Goal: Use online tool/utility: Utilize a website feature to perform a specific function

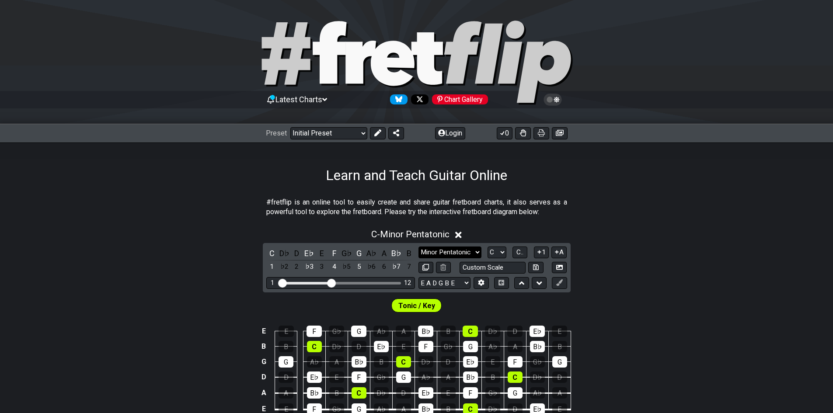
drag, startPoint x: 443, startPoint y: 247, endPoint x: 446, endPoint y: 257, distance: 10.9
click at [444, 247] on select "Minor Pentatonic Click to edit Minor Pentatonic Major Pentatonic Minor Blues Ma…" at bounding box center [449, 253] width 63 height 12
select select "Major / [PERSON_NAME]"
click at [418, 247] on select "Minor Pentatonic Click to edit Minor Pentatonic Major Pentatonic Minor Blues Ma…" at bounding box center [449, 253] width 63 height 12
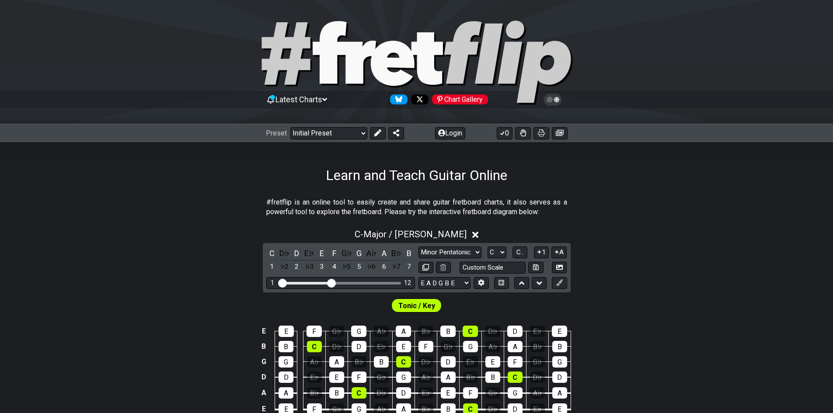
scroll to position [175, 0]
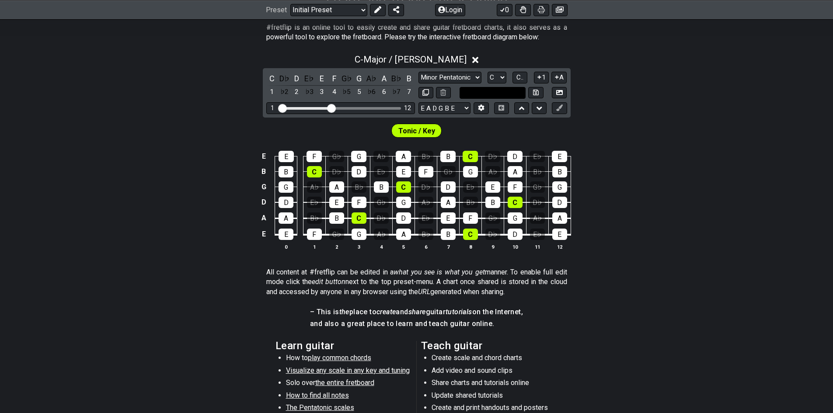
click at [513, 97] on input "text" at bounding box center [493, 93] width 66 height 12
type input "Custom Scale"
click at [523, 77] on span "C.." at bounding box center [519, 77] width 7 height 8
click at [400, 132] on span "Tonic / Key" at bounding box center [416, 131] width 37 height 13
click at [526, 105] on button at bounding box center [521, 108] width 15 height 12
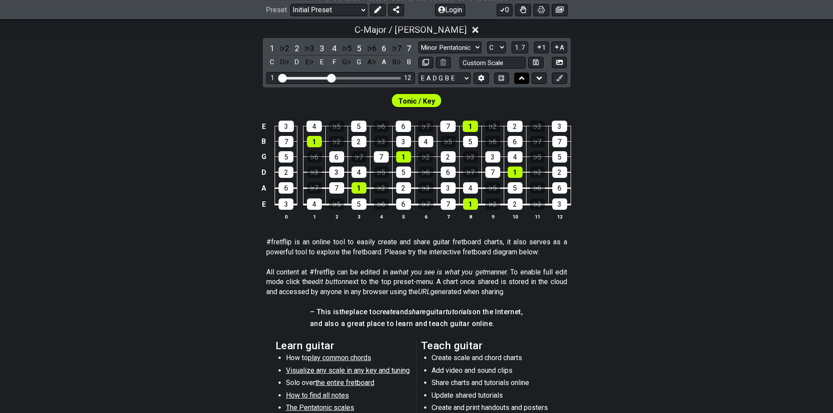
click at [527, 78] on button at bounding box center [521, 79] width 15 height 12
click at [538, 78] on icon at bounding box center [540, 78] width 6 height 3
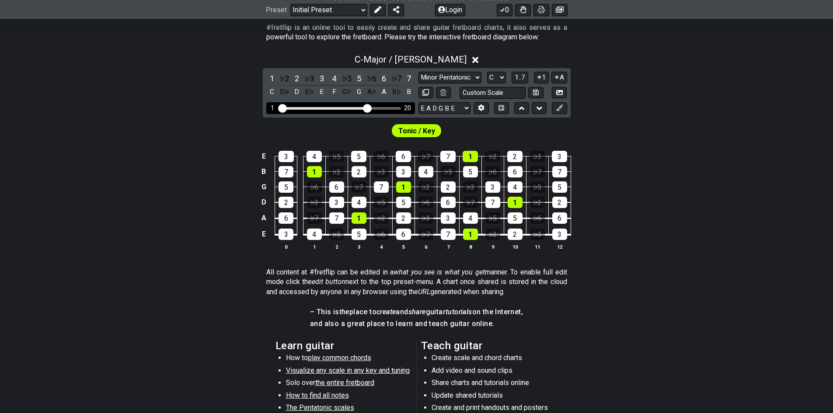
drag, startPoint x: 334, startPoint y: 105, endPoint x: 366, endPoint y: 107, distance: 32.5
click at [366, 108] on input "Visible fret range" at bounding box center [341, 108] width 124 height 0
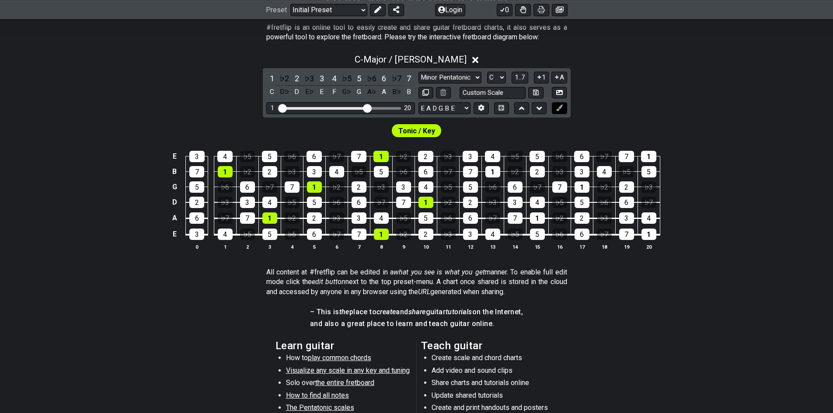
click at [559, 109] on icon at bounding box center [559, 108] width 7 height 7
click at [423, 233] on div "2" at bounding box center [425, 234] width 15 height 11
click at [425, 230] on div "2" at bounding box center [425, 234] width 15 height 11
click at [559, 112] on button at bounding box center [559, 108] width 15 height 12
click at [558, 112] on button at bounding box center [559, 108] width 15 height 12
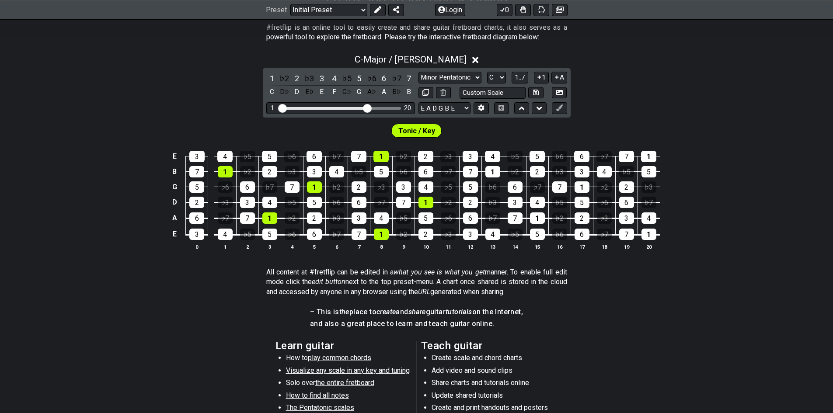
drag, startPoint x: 558, startPoint y: 108, endPoint x: 550, endPoint y: 108, distance: 7.9
click at [550, 108] on div "E A D G B E E A D G B E E A D G B E B E A D F♯ B A D G C E A D A D G B E E♭ A♭ …" at bounding box center [492, 108] width 149 height 12
click at [556, 110] on icon at bounding box center [559, 108] width 7 height 7
click at [567, 74] on button "A" at bounding box center [558, 78] width 15 height 12
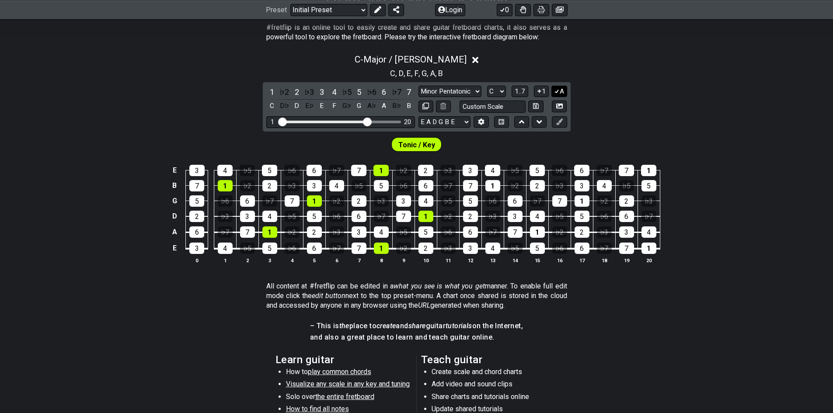
click at [559, 91] on icon at bounding box center [557, 91] width 8 height 7
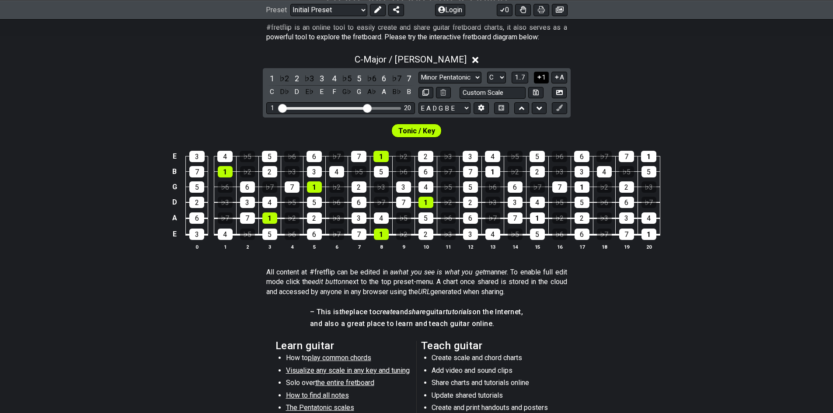
click at [543, 81] on button "1" at bounding box center [541, 78] width 15 height 12
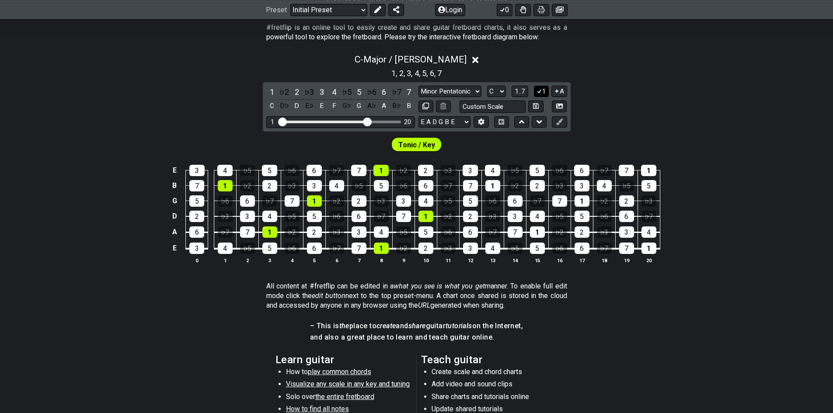
click at [540, 95] on button "1" at bounding box center [541, 92] width 15 height 12
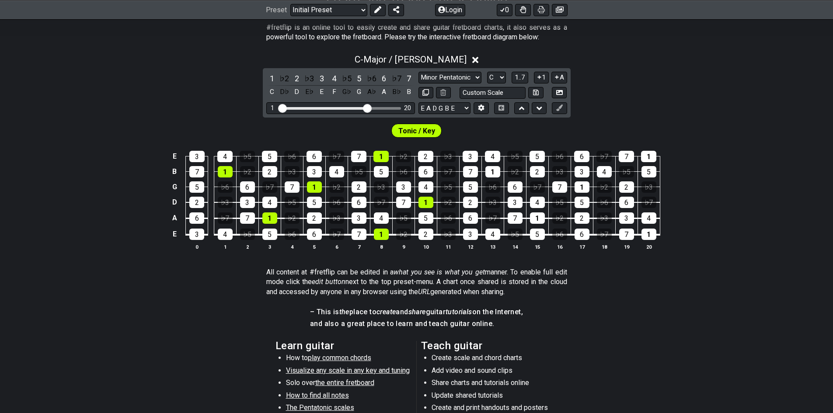
click at [425, 127] on span "Tonic / Key" at bounding box center [416, 131] width 37 height 13
click at [420, 231] on div "2" at bounding box center [425, 234] width 15 height 11
click at [420, 236] on div "2" at bounding box center [425, 234] width 15 height 11
click at [420, 234] on div "2" at bounding box center [425, 234] width 15 height 11
click at [420, 233] on div "2" at bounding box center [425, 234] width 15 height 11
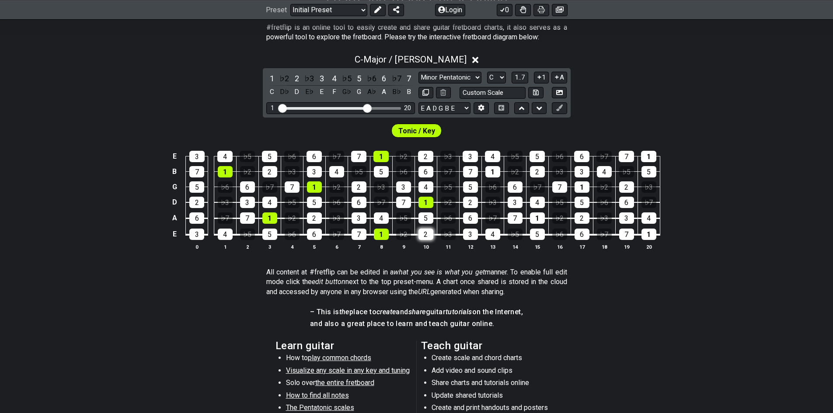
click at [420, 231] on div "2" at bounding box center [425, 234] width 15 height 11
click at [555, 105] on button at bounding box center [559, 108] width 15 height 12
click at [428, 233] on div "2" at bounding box center [425, 234] width 15 height 11
click at [428, 230] on div "2" at bounding box center [425, 234] width 15 height 11
click at [429, 230] on div "2" at bounding box center [425, 234] width 15 height 11
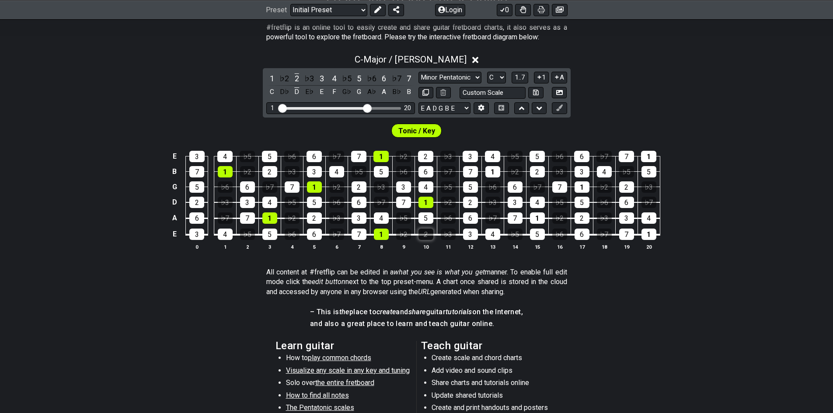
click at [429, 230] on div "2" at bounding box center [425, 234] width 15 height 11
click at [382, 10] on button at bounding box center [378, 9] width 16 height 12
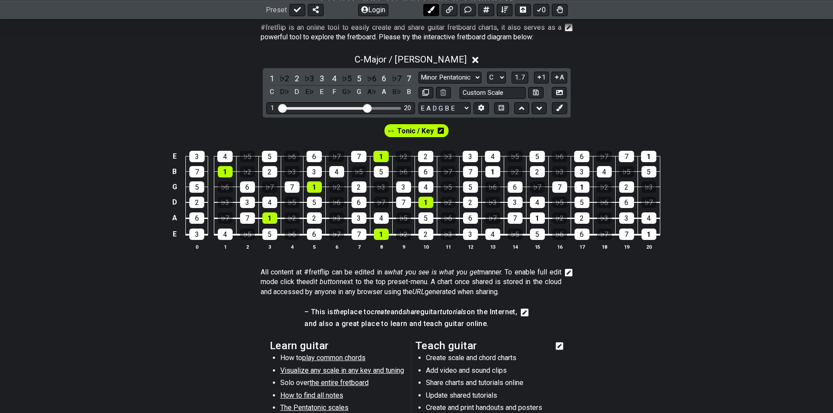
click at [429, 6] on icon at bounding box center [431, 9] width 7 height 7
click at [452, 129] on span "New Marker" at bounding box center [449, 131] width 37 height 13
click at [474, 129] on icon at bounding box center [477, 131] width 6 height 6
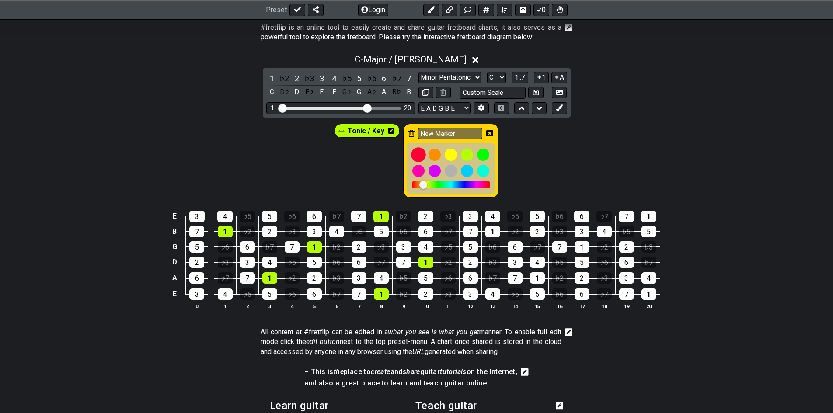
click at [422, 155] on div at bounding box center [418, 154] width 15 height 15
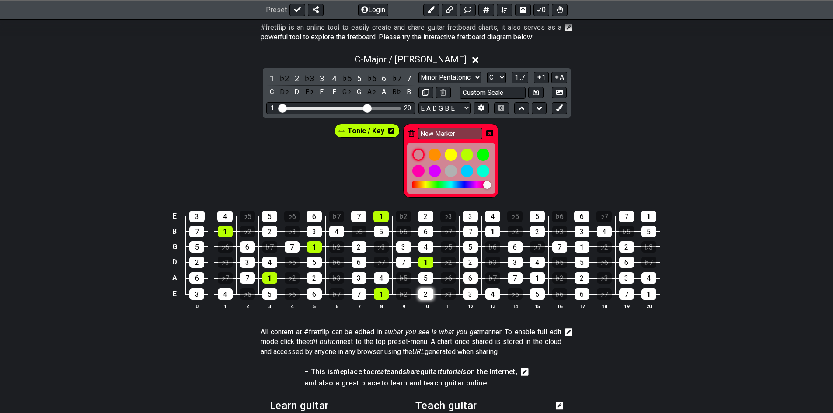
click at [423, 293] on div "2" at bounding box center [425, 294] width 15 height 11
click at [422, 296] on div "2" at bounding box center [425, 294] width 15 height 11
click at [559, 149] on div "Tonic / Key New Marker" at bounding box center [416, 159] width 833 height 82
click at [455, 130] on input "New Marker" at bounding box center [450, 133] width 65 height 11
drag, startPoint x: 466, startPoint y: 135, endPoint x: 356, endPoint y: 135, distance: 110.2
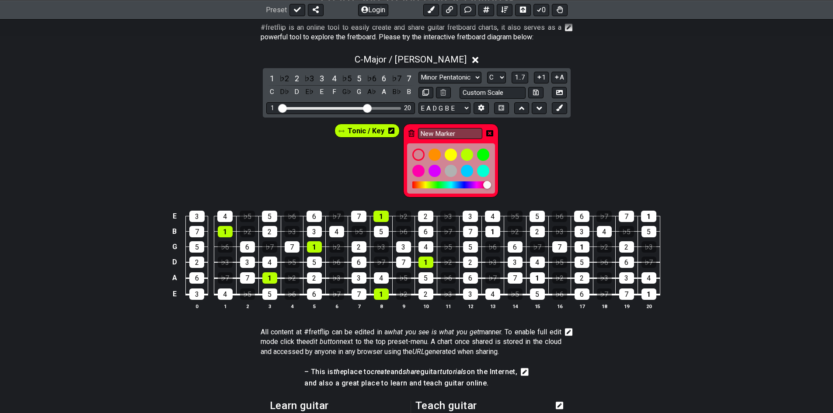
click at [356, 135] on div "Tonic / Key New Marker" at bounding box center [417, 160] width 168 height 77
click at [488, 130] on icon at bounding box center [489, 133] width 7 height 7
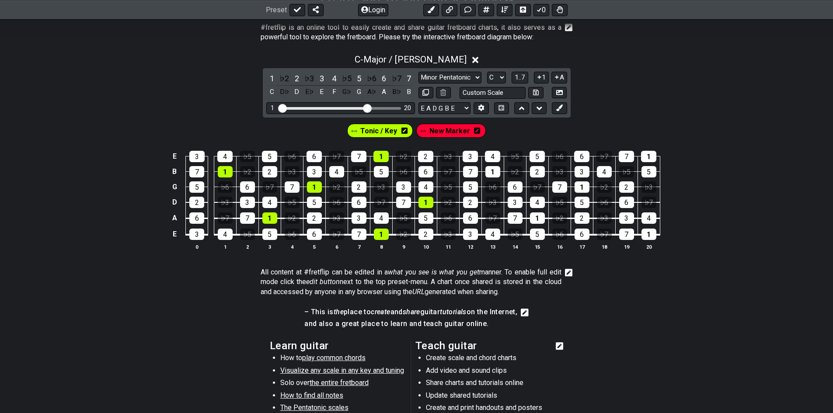
click at [477, 132] on icon at bounding box center [477, 131] width 6 height 6
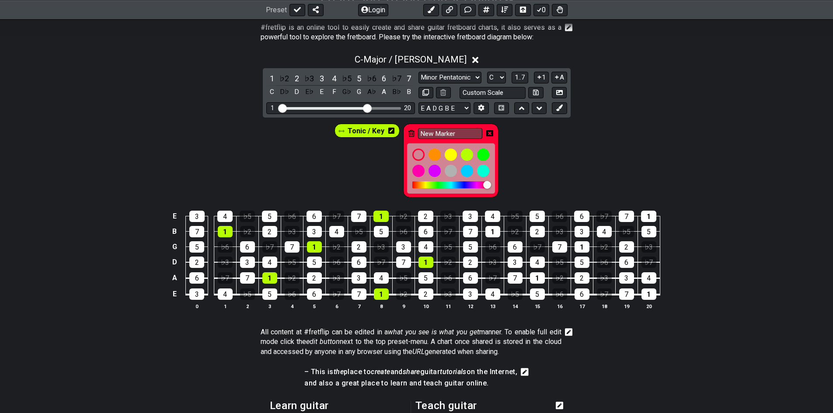
click at [431, 300] on table "E 3 4 ♭5 5 ♭6 6 ♭7 7 1 ♭2 2 ♭3 3 4 ♭5 5 ♭6 6 ♭7 7 1 B 7 1 ♭2 2 ♭3 3 4 ♭5 5 ♭6 6…" at bounding box center [414, 252] width 491 height 103
click at [425, 293] on div "2" at bounding box center [425, 294] width 15 height 11
click at [487, 133] on icon at bounding box center [489, 133] width 7 height 6
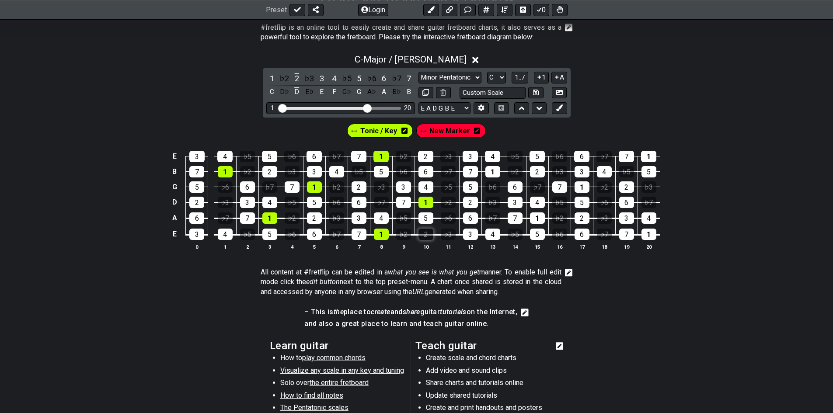
click at [422, 237] on div "2" at bounding box center [425, 234] width 15 height 11
click at [447, 130] on span "New Marker" at bounding box center [449, 131] width 41 height 13
click at [422, 233] on div "2" at bounding box center [425, 234] width 15 height 11
click at [321, 218] on div "2" at bounding box center [314, 218] width 15 height 11
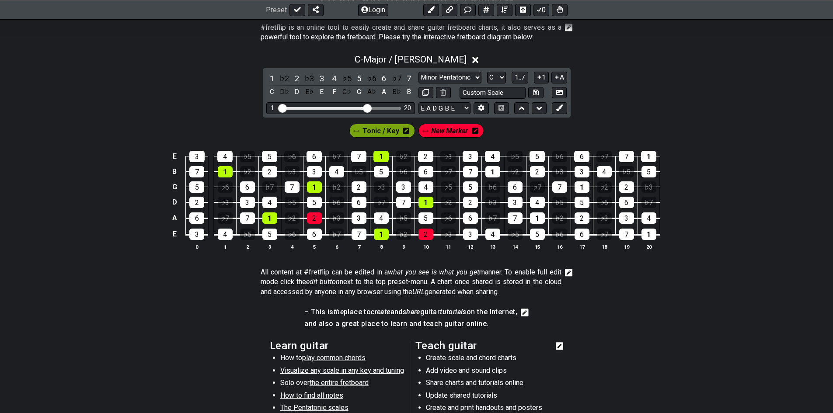
drag, startPoint x: 366, startPoint y: 187, endPoint x: 380, endPoint y: 185, distance: 13.7
click at [365, 187] on tbody "E 3 4 ♭5 5 ♭6 6 ♭7 7 1 ♭2 2 ♭3 3 4 ♭5 5 ♭6 6 ♭7 7 1 B 7 1 ♭2 2 ♭3 3 4 ♭5 5 ♭6 6…" at bounding box center [414, 192] width 491 height 103
click at [359, 190] on div "2" at bounding box center [359, 186] width 15 height 11
click at [428, 153] on div "2" at bounding box center [425, 156] width 15 height 11
click at [272, 170] on div "2" at bounding box center [269, 171] width 15 height 11
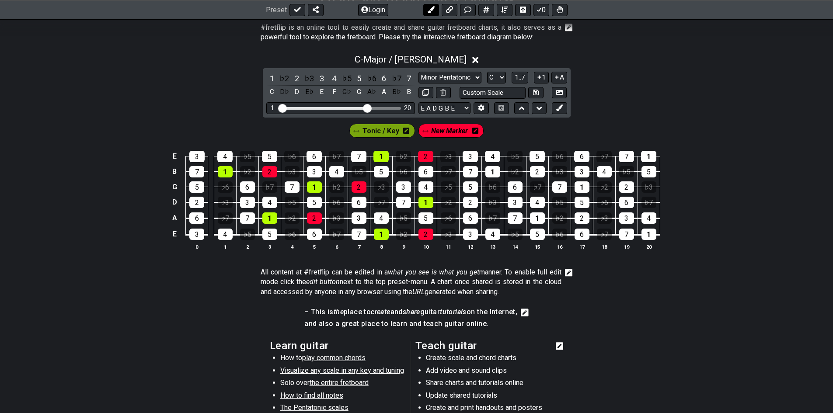
click at [429, 14] on button at bounding box center [431, 9] width 16 height 12
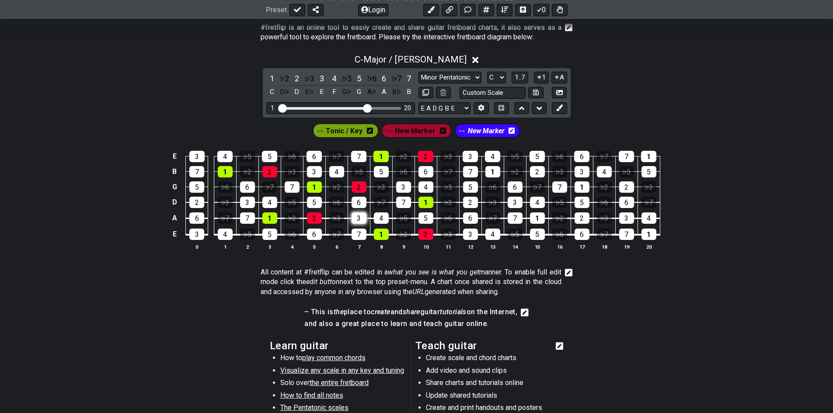
click at [359, 216] on div "3" at bounding box center [359, 218] width 15 height 11
click at [249, 199] on div "3" at bounding box center [247, 202] width 15 height 11
click at [310, 174] on div "3" at bounding box center [314, 171] width 15 height 11
click at [405, 188] on div "3" at bounding box center [403, 186] width 15 height 11
click at [564, 106] on button at bounding box center [559, 108] width 15 height 12
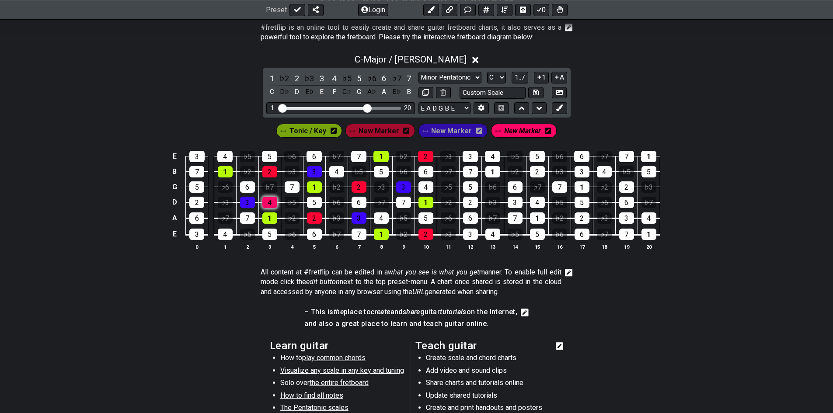
click at [270, 201] on div "4" at bounding box center [269, 202] width 15 height 11
click at [273, 201] on div "4" at bounding box center [269, 202] width 15 height 11
click at [546, 132] on icon at bounding box center [548, 131] width 6 height 6
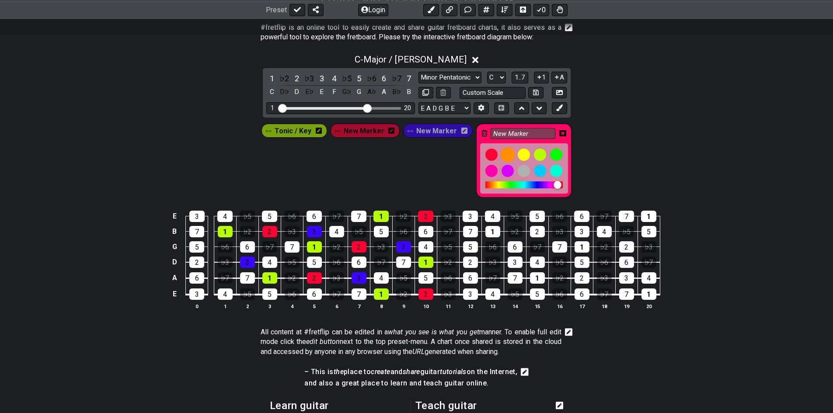
click at [504, 153] on div at bounding box center [507, 154] width 15 height 15
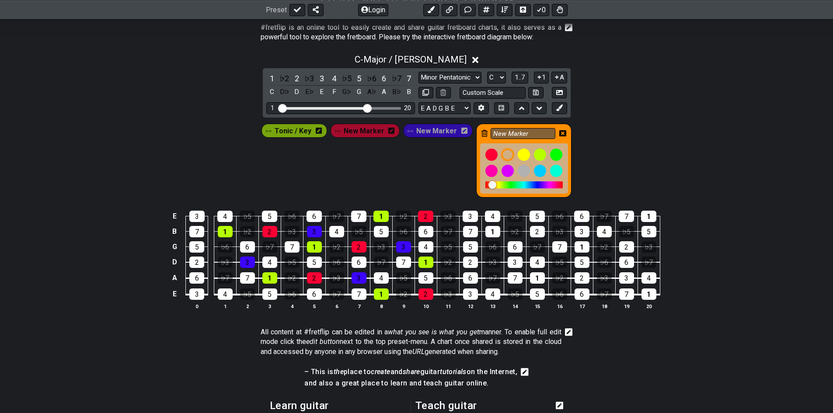
click at [636, 143] on div "Tonic / Key New Marker New Marker New Marker" at bounding box center [416, 159] width 833 height 82
click at [559, 132] on icon at bounding box center [562, 133] width 7 height 6
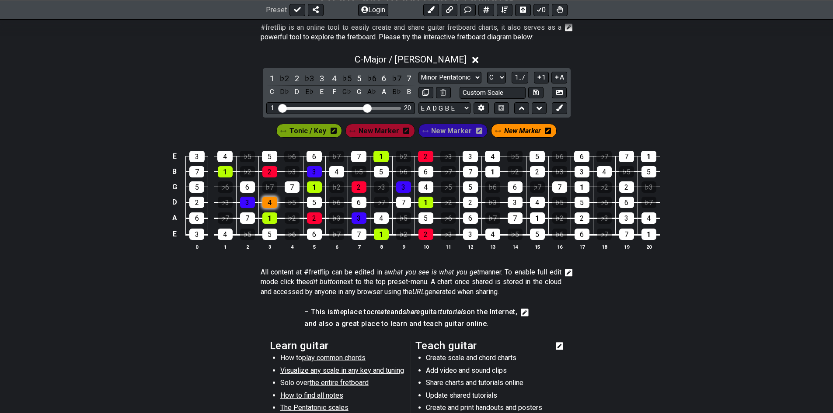
click at [267, 202] on div "4" at bounding box center [269, 202] width 15 height 11
click at [377, 223] on div "4" at bounding box center [381, 218] width 15 height 11
click at [337, 169] on div "4" at bounding box center [336, 171] width 15 height 11
click at [425, 185] on div "4" at bounding box center [425, 186] width 15 height 11
click at [561, 109] on icon at bounding box center [559, 108] width 7 height 7
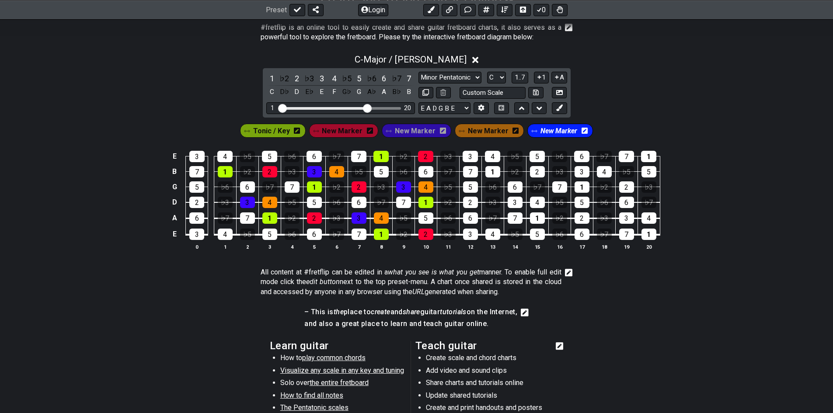
click at [584, 133] on div "New Marker" at bounding box center [560, 131] width 66 height 14
click at [582, 133] on icon at bounding box center [585, 131] width 6 height 6
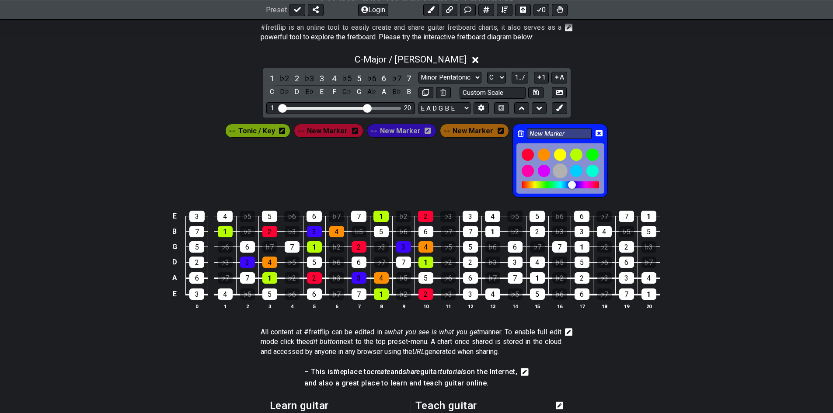
click at [556, 169] on div at bounding box center [560, 171] width 15 height 15
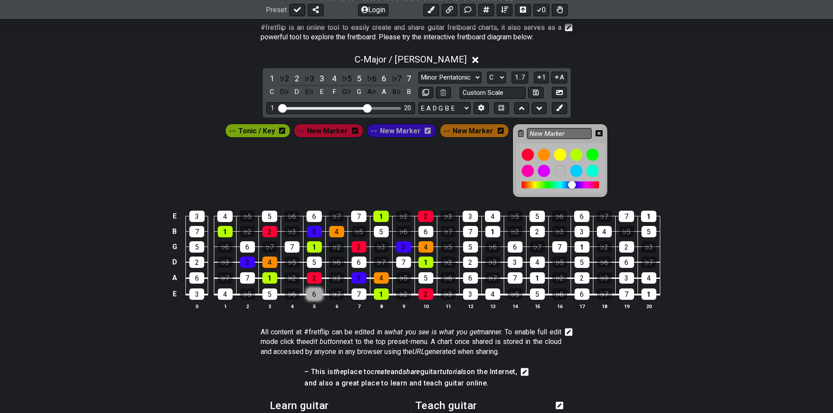
click at [313, 293] on div "6" at bounding box center [314, 294] width 15 height 11
click at [317, 294] on div "6" at bounding box center [314, 294] width 15 height 11
click at [573, 173] on div at bounding box center [576, 171] width 15 height 15
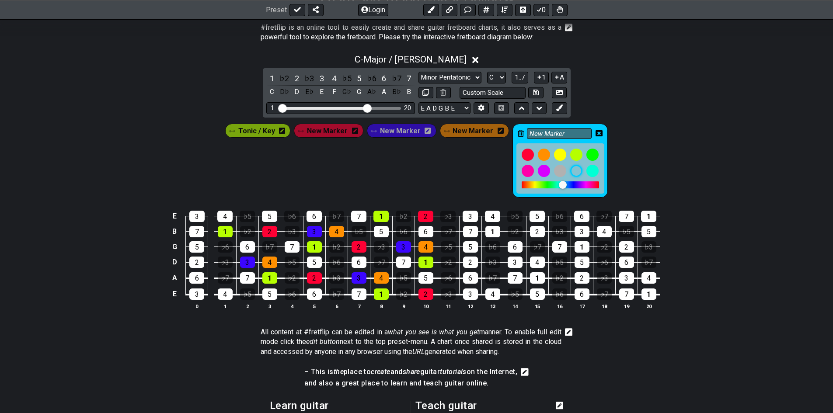
click at [324, 293] on td "6" at bounding box center [314, 286] width 22 height 17
click at [319, 294] on div "6" at bounding box center [314, 294] width 15 height 11
click at [359, 262] on div "6" at bounding box center [359, 262] width 15 height 11
drag, startPoint x: 425, startPoint y: 231, endPoint x: 432, endPoint y: 228, distance: 8.0
click at [428, 230] on div "6" at bounding box center [425, 231] width 15 height 11
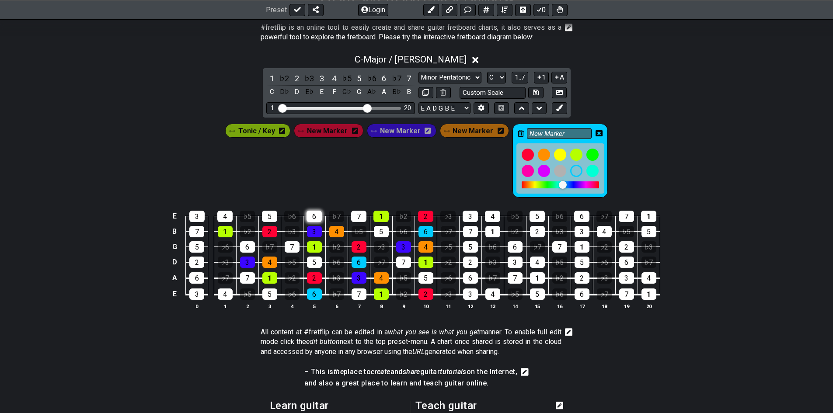
click at [316, 213] on div "6" at bounding box center [314, 216] width 15 height 11
click at [250, 248] on div "6" at bounding box center [247, 246] width 15 height 11
click at [596, 133] on icon at bounding box center [599, 133] width 7 height 6
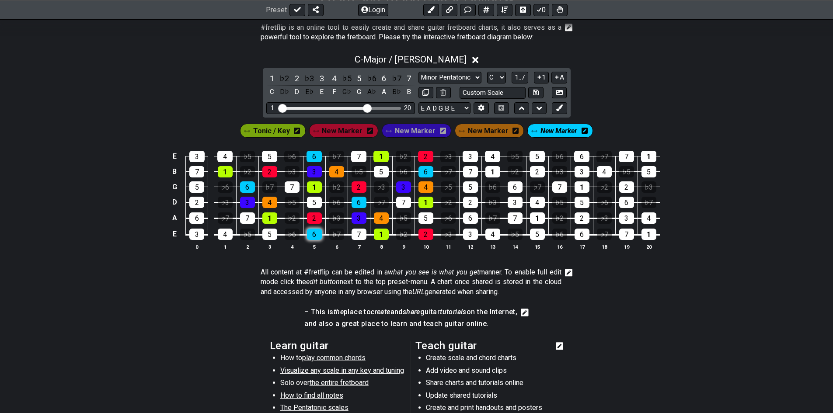
click at [316, 231] on div "6" at bounding box center [314, 234] width 15 height 11
click at [354, 202] on div "6" at bounding box center [359, 202] width 15 height 11
click at [243, 185] on div "6" at bounding box center [247, 186] width 15 height 11
click at [317, 157] on div "6" at bounding box center [314, 156] width 15 height 11
click at [428, 172] on div "6" at bounding box center [425, 171] width 15 height 11
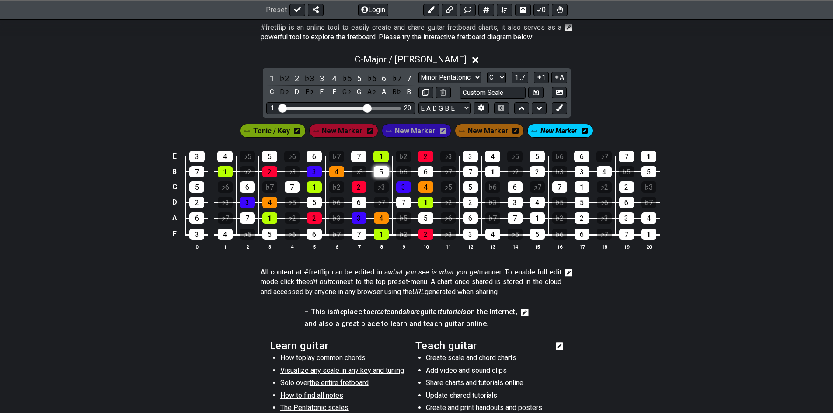
click at [383, 175] on div "5" at bounding box center [381, 171] width 15 height 11
click at [314, 199] on div "5" at bounding box center [314, 202] width 15 height 11
click at [265, 157] on div "5" at bounding box center [269, 156] width 15 height 11
click at [272, 236] on div "5" at bounding box center [269, 234] width 15 height 11
click at [559, 109] on icon at bounding box center [559, 108] width 7 height 7
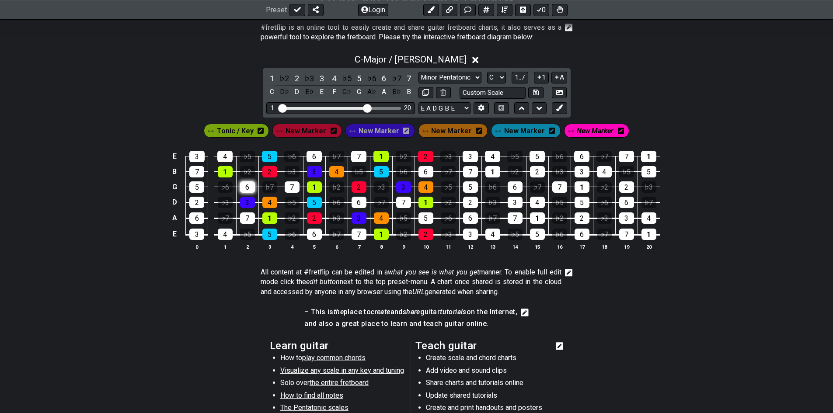
click at [252, 185] on div "6" at bounding box center [247, 186] width 15 height 11
click at [313, 156] on div "6" at bounding box center [314, 156] width 15 height 11
click at [357, 199] on div "6" at bounding box center [359, 202] width 15 height 11
click at [428, 172] on div "6" at bounding box center [425, 171] width 15 height 11
click at [432, 11] on icon at bounding box center [431, 9] width 7 height 7
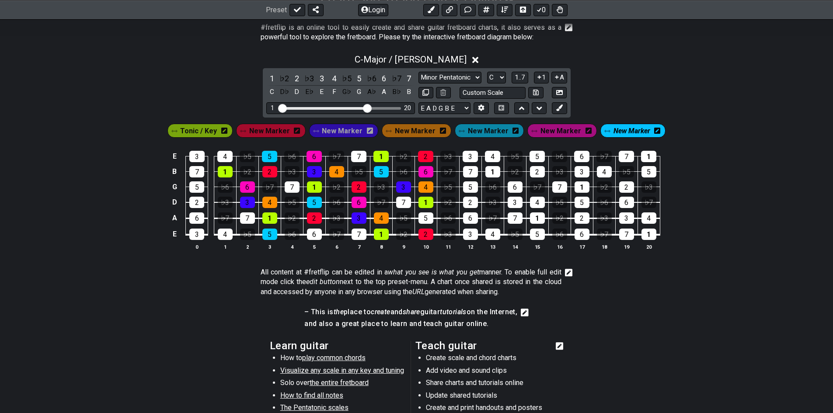
click at [654, 133] on icon at bounding box center [657, 131] width 6 height 6
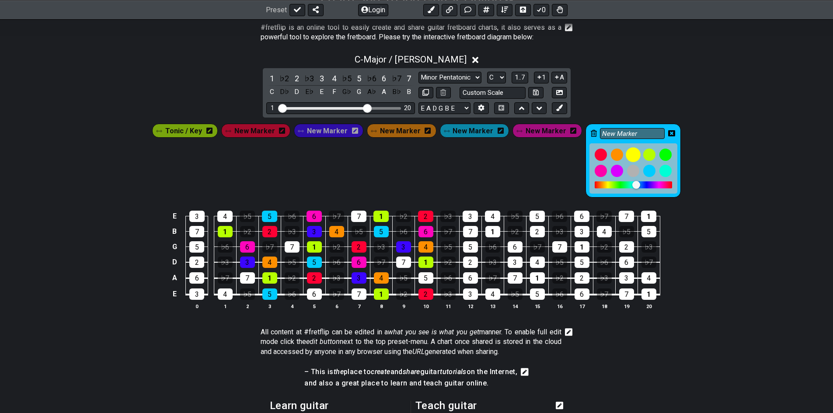
click at [626, 158] on div at bounding box center [633, 154] width 15 height 15
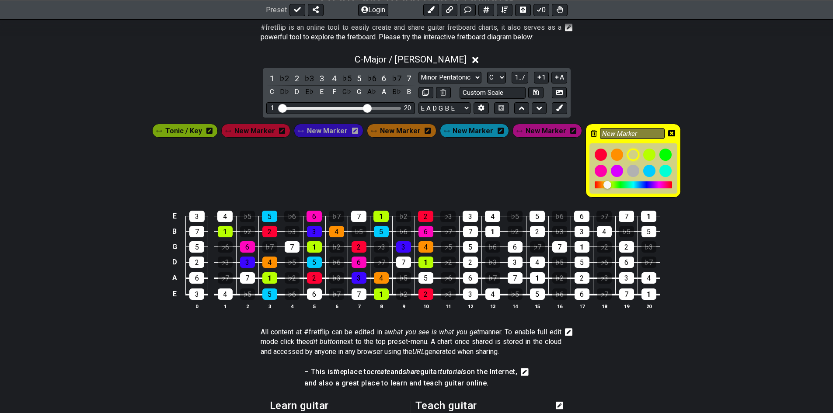
click at [556, 150] on div "Tonic / Key New Marker New Marker New Marker New Marker New Marker New Marker" at bounding box center [416, 160] width 532 height 77
click at [515, 123] on div "New Marker" at bounding box center [547, 130] width 73 height 17
click at [536, 130] on span "New Marker" at bounding box center [546, 131] width 41 height 13
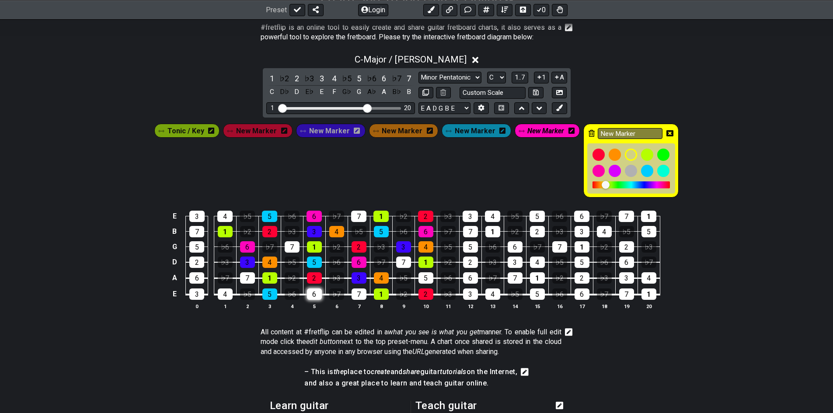
click at [314, 297] on div "6" at bounding box center [314, 294] width 15 height 11
click at [464, 135] on span "New Marker" at bounding box center [475, 131] width 41 height 13
click at [431, 282] on div "5" at bounding box center [425, 277] width 15 height 11
click at [697, 135] on div "Tonic / Key New Marker New Marker New Marker New Marker New Marker New Marker" at bounding box center [416, 159] width 833 height 82
click at [362, 291] on div "7" at bounding box center [359, 294] width 15 height 11
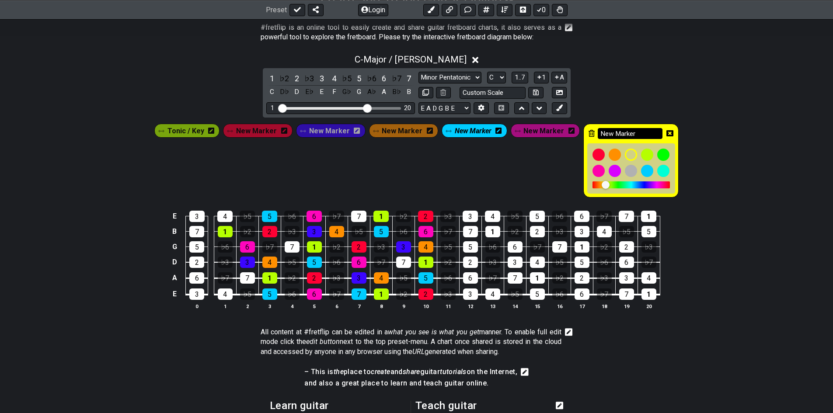
click at [610, 132] on input "New Marker" at bounding box center [630, 133] width 65 height 11
click at [360, 296] on div "7" at bounding box center [359, 294] width 15 height 11
click at [540, 132] on span "New Marker" at bounding box center [543, 131] width 41 height 13
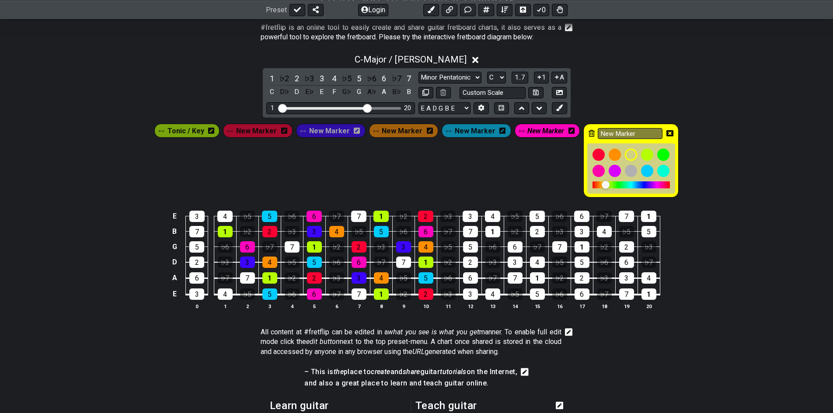
click at [659, 135] on div "New Marker" at bounding box center [630, 161] width 95 height 74
click at [666, 136] on icon at bounding box center [669, 133] width 7 height 6
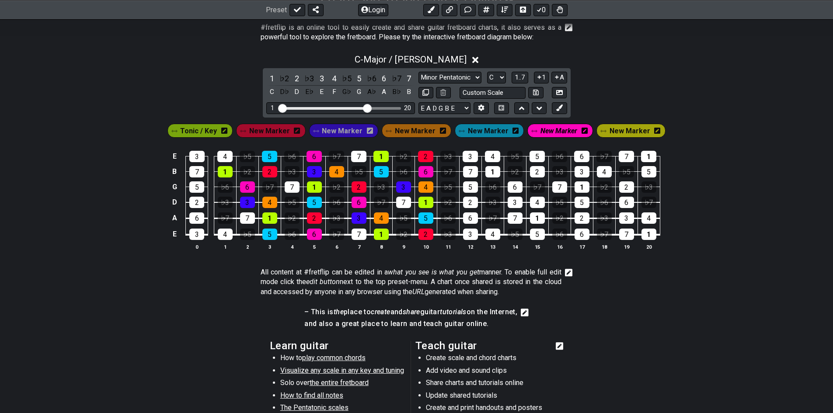
click at [604, 132] on div "New Marker" at bounding box center [631, 131] width 70 height 14
click at [654, 132] on icon at bounding box center [657, 130] width 6 height 7
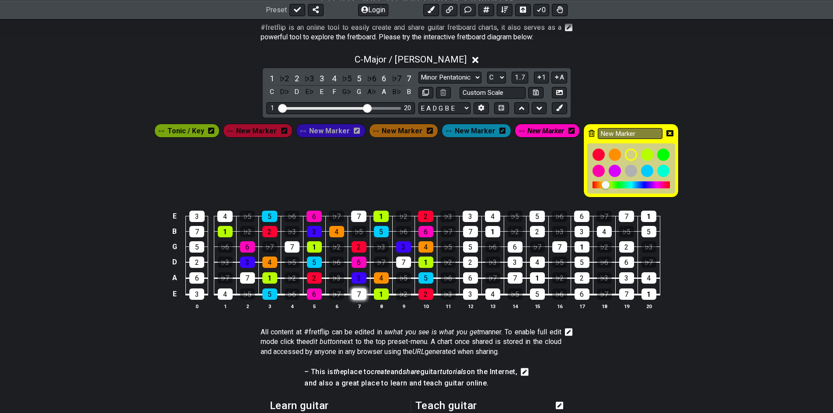
click at [354, 297] on div "7" at bounding box center [359, 294] width 15 height 11
click at [362, 294] on div "7" at bounding box center [359, 294] width 15 height 11
click at [568, 135] on div "New Marker" at bounding box center [548, 131] width 66 height 14
click at [527, 136] on span "New Marker" at bounding box center [545, 131] width 37 height 13
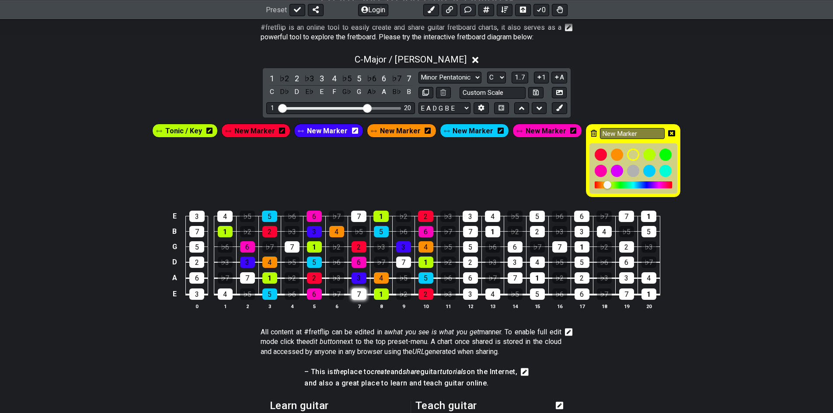
click at [366, 291] on td "7" at bounding box center [359, 286] width 22 height 17
click at [360, 289] on div "7" at bounding box center [359, 294] width 15 height 11
click at [360, 293] on div "7" at bounding box center [359, 294] width 15 height 11
click at [617, 135] on input "New Marker" at bounding box center [632, 133] width 65 height 11
click at [626, 158] on div at bounding box center [633, 154] width 15 height 15
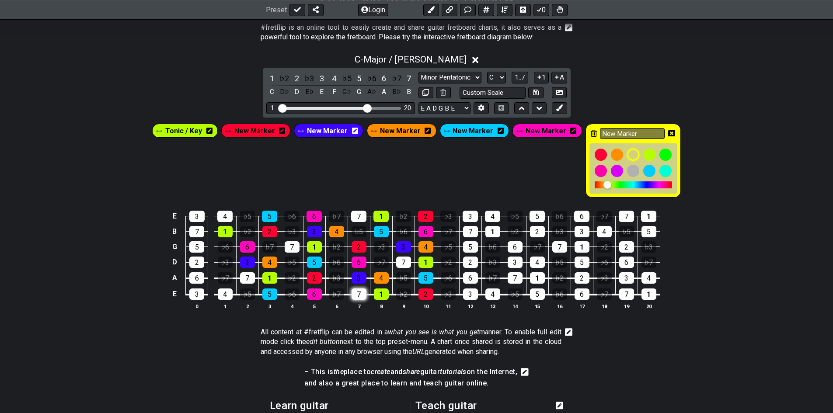
click at [362, 296] on div "7" at bounding box center [359, 294] width 15 height 11
click at [366, 296] on table "E 3 4 ♭5 5 ♭6 6 ♭7 7 1 ♭2 2 ♭3 3 4 ♭5 5 ♭6 6 ♭7 7 1 B 7 1 ♭2 2 ♭3 3 4 ♭5 5 ♭6 6…" at bounding box center [414, 252] width 491 height 103
click at [668, 130] on icon at bounding box center [671, 133] width 7 height 7
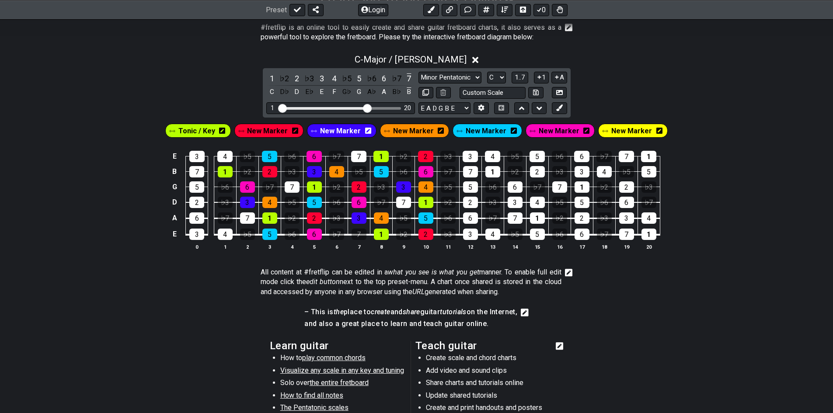
click at [656, 132] on icon at bounding box center [659, 131] width 6 height 6
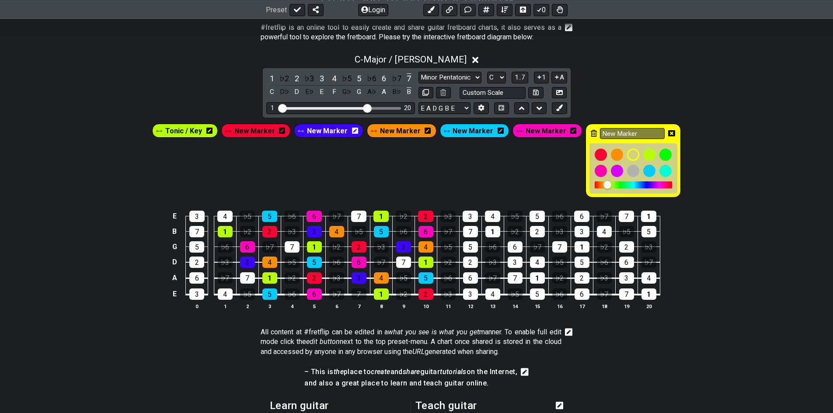
drag, startPoint x: 371, startPoint y: 291, endPoint x: 365, endPoint y: 288, distance: 6.5
click at [368, 289] on tr "E 3 4 ♭5 5 ♭6 6 ♭7 7 1 ♭2 2 ♭3 3 4 ♭5 5 ♭6 6 ♭7 7 1" at bounding box center [414, 286] width 491 height 17
click at [363, 289] on div "7" at bounding box center [359, 294] width 15 height 11
click at [668, 129] on icon at bounding box center [671, 134] width 7 height 13
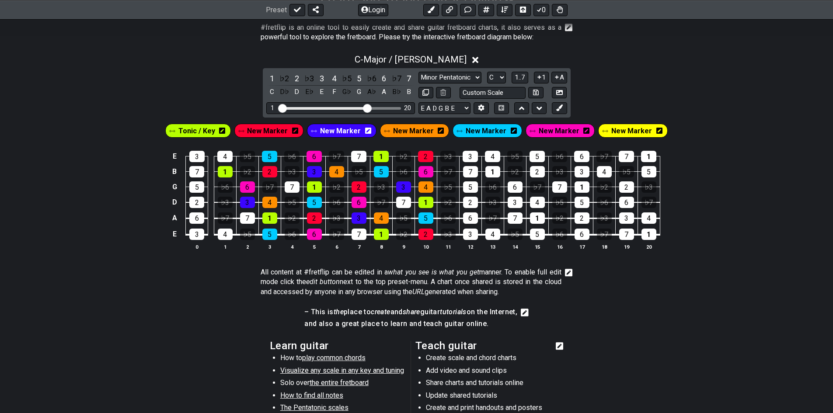
click at [611, 132] on span "New Marker" at bounding box center [631, 131] width 41 height 13
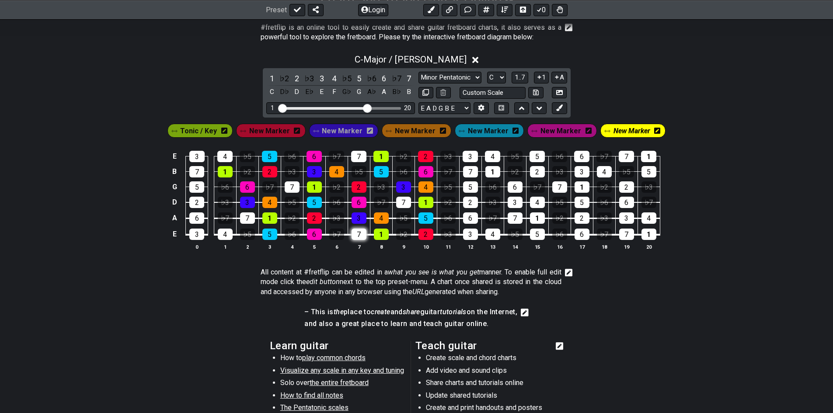
click at [363, 233] on div "7" at bounding box center [359, 234] width 15 height 11
click at [293, 188] on div "7" at bounding box center [292, 186] width 15 height 11
click at [258, 218] on td "7" at bounding box center [247, 210] width 22 height 16
click at [246, 220] on div "7" at bounding box center [247, 218] width 15 height 11
drag, startPoint x: 354, startPoint y: 158, endPoint x: 363, endPoint y: 157, distance: 9.3
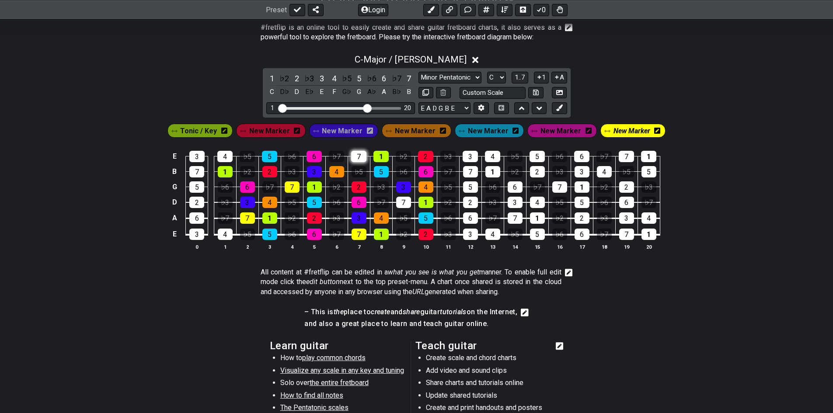
click at [357, 158] on div "7" at bounding box center [358, 156] width 15 height 11
click at [405, 205] on div "7" at bounding box center [403, 202] width 15 height 11
